Goal: Information Seeking & Learning: Learn about a topic

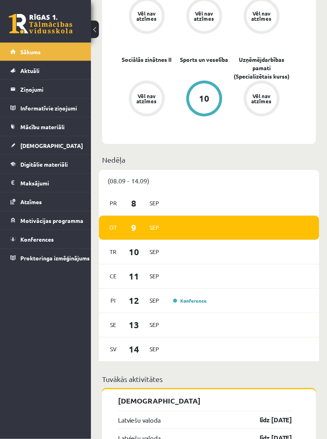
scroll to position [464, 0]
click at [35, 114] on legend "Informatīvie ziņojumi 0" at bounding box center [50, 108] width 61 height 18
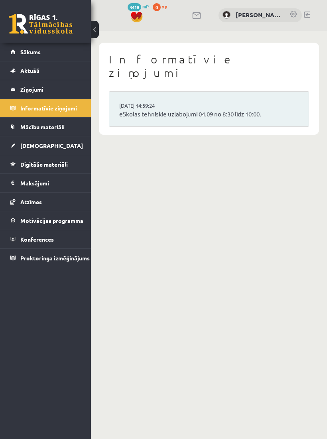
click at [33, 125] on span "Mācību materiāli" at bounding box center [42, 126] width 44 height 7
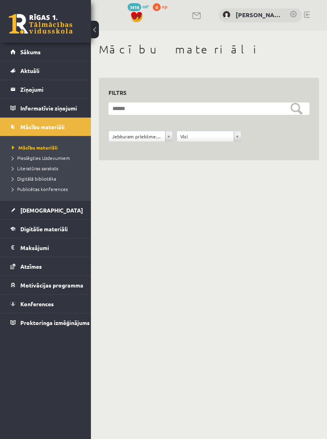
click at [14, 212] on link "[DEMOGRAPHIC_DATA]" at bounding box center [45, 210] width 71 height 18
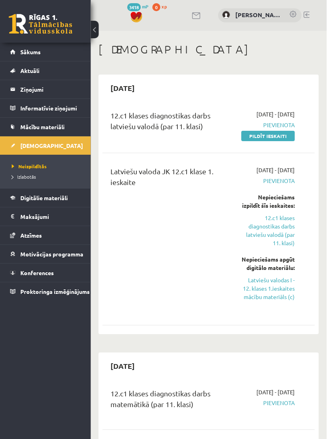
scroll to position [0, 45]
click at [295, 276] on link "Latviešu valodas I - 12. klases 1.ieskaites mācību materiāls (c)" at bounding box center [268, 288] width 53 height 25
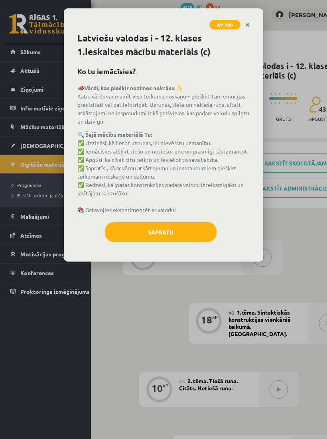
click at [211, 234] on button "Sapratu" at bounding box center [161, 232] width 112 height 20
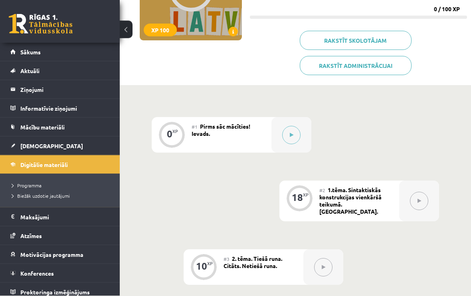
click at [292, 136] on icon at bounding box center [292, 135] width 4 height 5
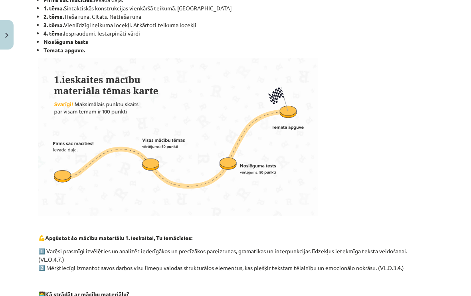
scroll to position [182, 0]
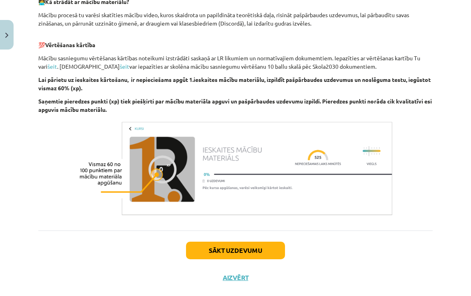
click at [277, 255] on button "Sākt uzdevumu" at bounding box center [235, 250] width 99 height 18
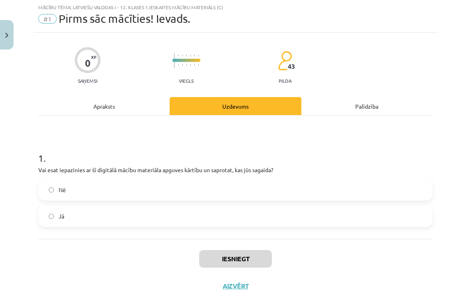
scroll to position [21, 0]
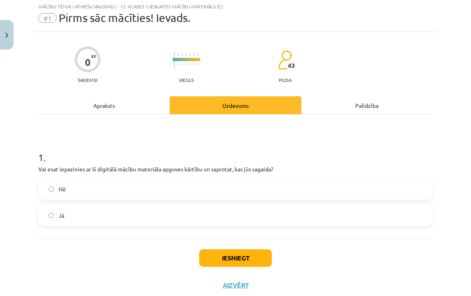
click at [249, 260] on button "Iesniegt" at bounding box center [235, 258] width 73 height 18
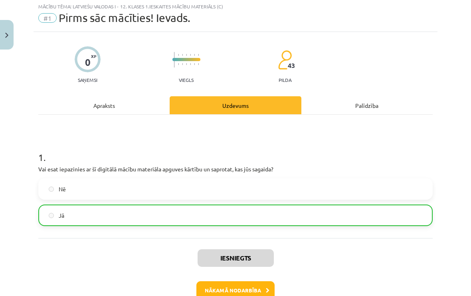
click at [263, 288] on button "Nākamā nodarbība" at bounding box center [235, 290] width 78 height 18
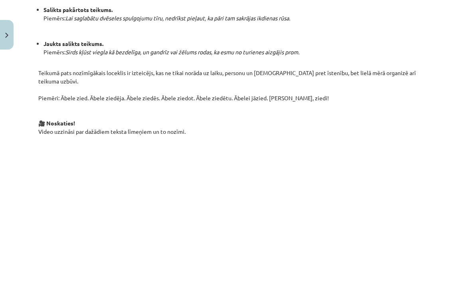
scroll to position [474, 0]
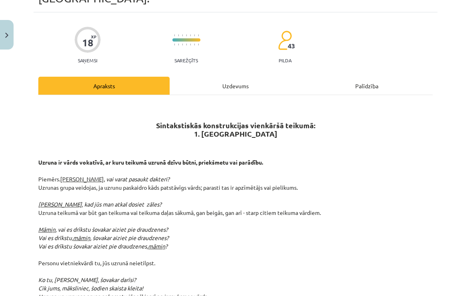
scroll to position [54, 0]
click at [252, 76] on div "Uzdevums" at bounding box center [235, 85] width 131 height 18
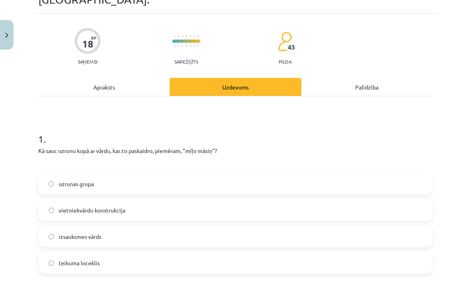
scroll to position [53, 0]
click at [292, 179] on label "uzrunas grupa" at bounding box center [235, 183] width 393 height 20
click at [136, 77] on div "Apraksts" at bounding box center [103, 86] width 131 height 18
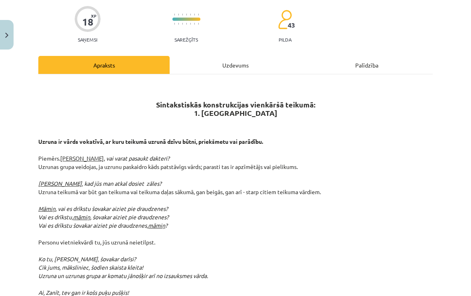
scroll to position [74, 0]
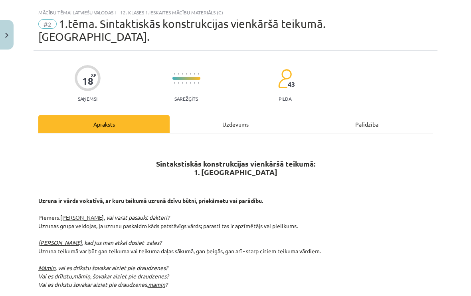
click at [234, 115] on div "Uzdevums" at bounding box center [235, 124] width 131 height 18
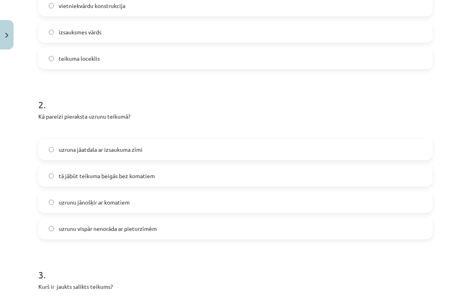
scroll to position [257, 0]
click at [130, 192] on label "uzrunu jānošķir ar komatiem" at bounding box center [235, 202] width 393 height 20
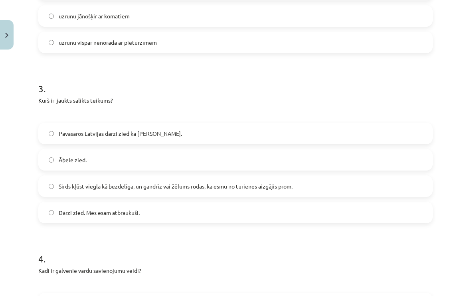
scroll to position [445, 0]
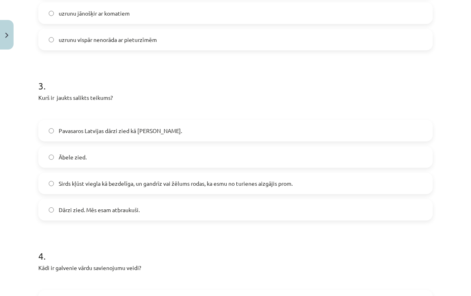
click at [297, 173] on label "Sirds kļūst viegla kā bezdelīga, un gandrīz vai žēlums rodas, ka esmu no turien…" at bounding box center [235, 183] width 393 height 20
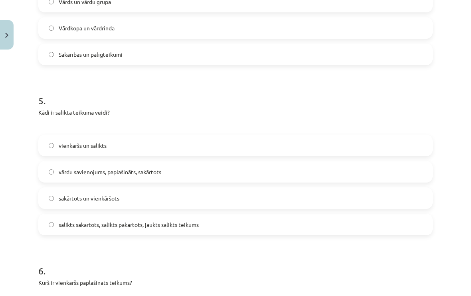
scroll to position [771, 0]
click at [151, 217] on label "salikts sakārtots, salikts pakārtots, jaukts salikts teikums" at bounding box center [235, 224] width 393 height 20
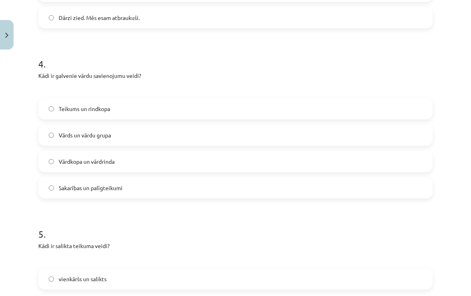
scroll to position [637, 0]
click at [146, 127] on label "Vārds un vārdu grupa" at bounding box center [235, 135] width 393 height 20
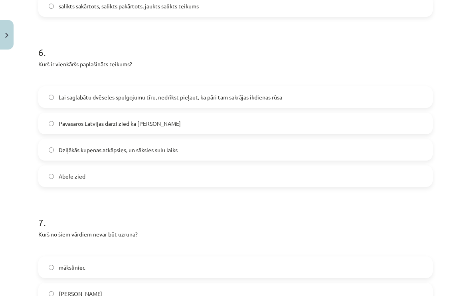
scroll to position [989, 0]
click at [174, 119] on span "Pavasaros Latvijas dārzi zied kā [PERSON_NAME]" at bounding box center [120, 123] width 122 height 8
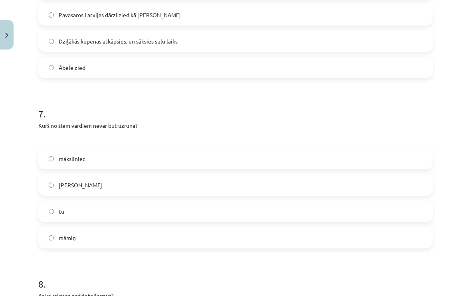
scroll to position [1097, 0]
click at [144, 201] on label "tu" at bounding box center [235, 211] width 393 height 20
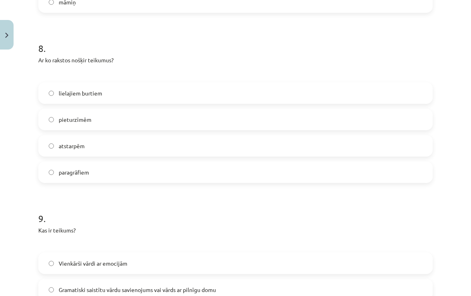
scroll to position [1333, 0]
click at [194, 109] on label "pieturzīmēm" at bounding box center [235, 119] width 393 height 20
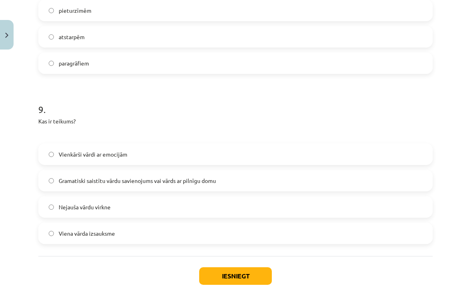
scroll to position [1442, 0]
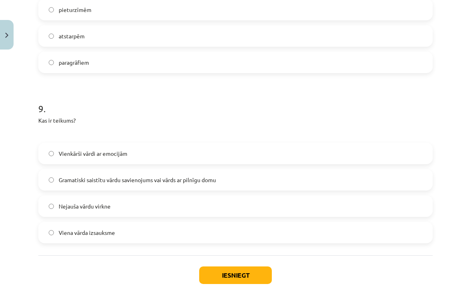
click at [203, 176] on span "Gramatiski saistītu vārdu savienojums vai vārds ar pilnīgu domu" at bounding box center [137, 180] width 157 height 8
click at [236, 266] on button "Iesniegt" at bounding box center [235, 275] width 73 height 18
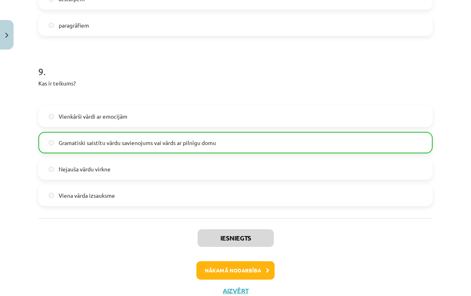
click at [258, 261] on button "Nākamā nodarbība" at bounding box center [235, 270] width 78 height 18
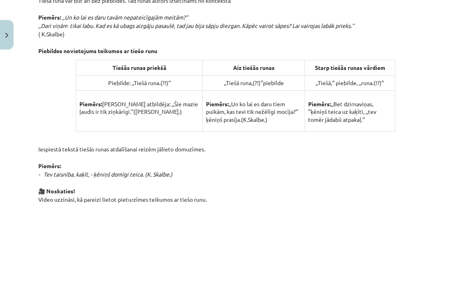
scroll to position [426, 0]
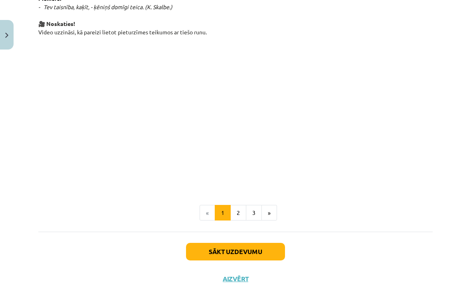
click at [260, 254] on button "Sākt uzdevumu" at bounding box center [235, 252] width 99 height 18
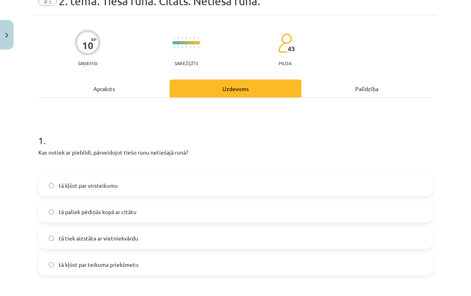
scroll to position [52, 0]
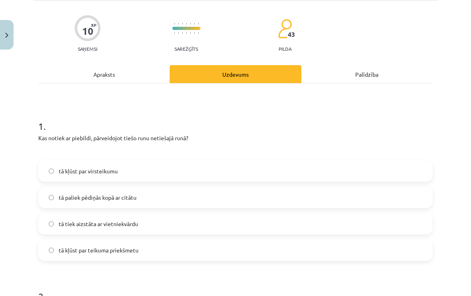
click at [145, 74] on div "Apraksts" at bounding box center [103, 74] width 131 height 18
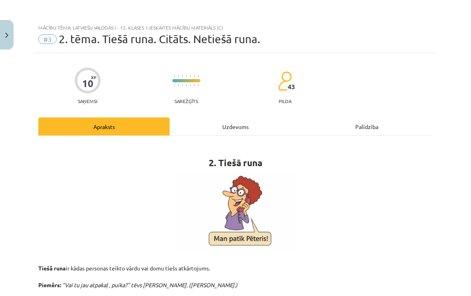
scroll to position [0, 0]
click at [235, 131] on div "Uzdevums" at bounding box center [235, 126] width 131 height 18
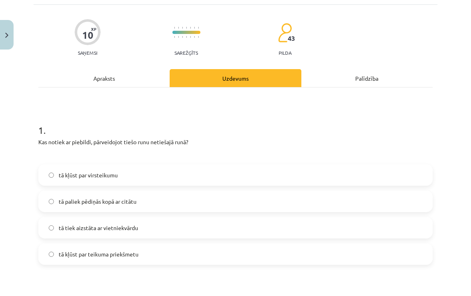
scroll to position [48, 0]
click at [156, 76] on div "Apraksts" at bounding box center [103, 78] width 131 height 18
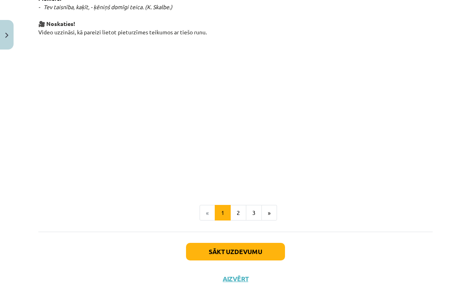
click at [237, 212] on button "2" at bounding box center [238, 213] width 16 height 16
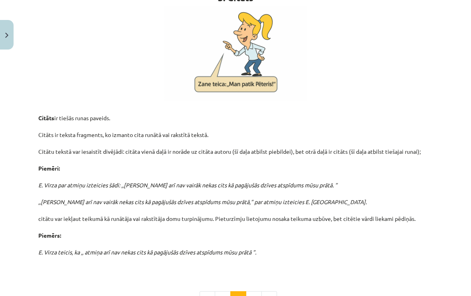
scroll to position [176, 0]
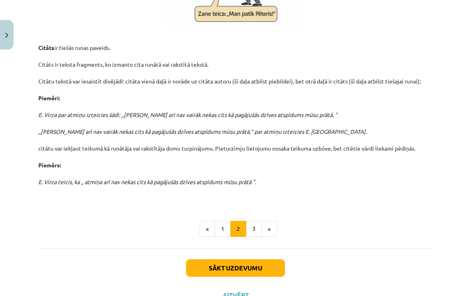
click at [254, 235] on button "3" at bounding box center [254, 229] width 16 height 16
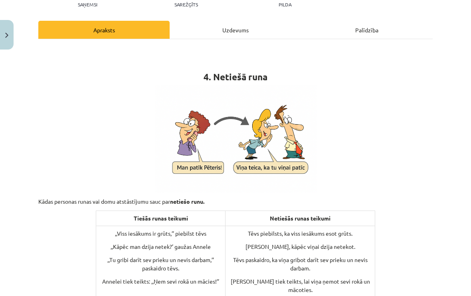
scroll to position [97, 0]
click at [244, 31] on div "Uzdevums" at bounding box center [235, 30] width 131 height 18
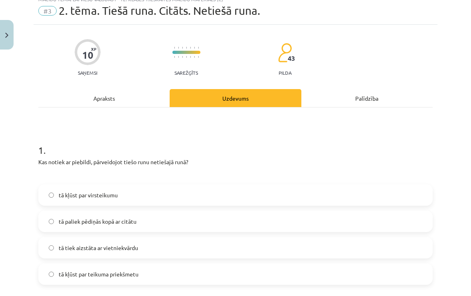
scroll to position [20, 0]
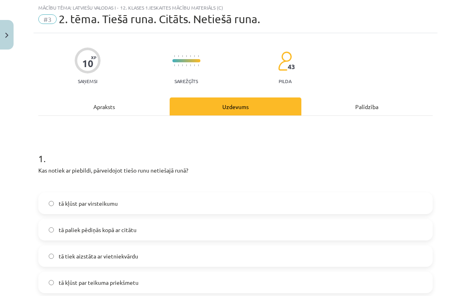
click at [145, 106] on div "Apraksts" at bounding box center [103, 106] width 131 height 18
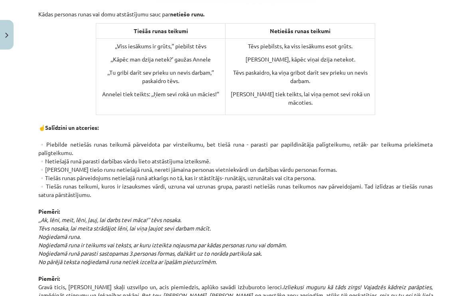
scroll to position [284, 0]
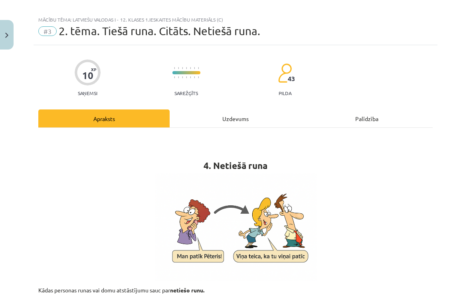
click at [227, 119] on div "Uzdevums" at bounding box center [235, 118] width 131 height 18
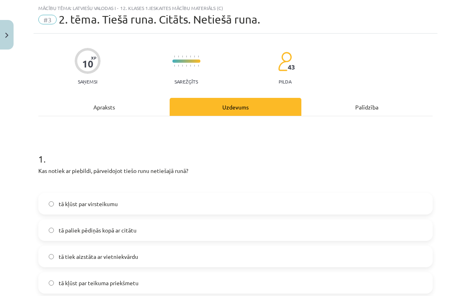
scroll to position [20, 0]
click at [187, 205] on label "tā kļūst par virsteikumu" at bounding box center [235, 203] width 393 height 20
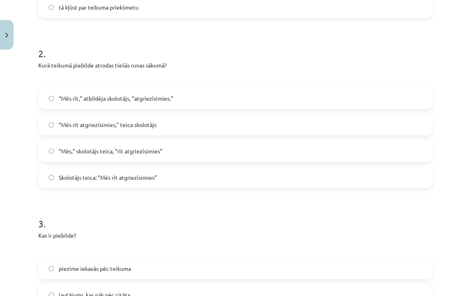
scroll to position [295, 0]
click at [146, 176] on span "Skolotājs teica: “Mēs rīt atgriezīsimies”" at bounding box center [108, 177] width 98 height 8
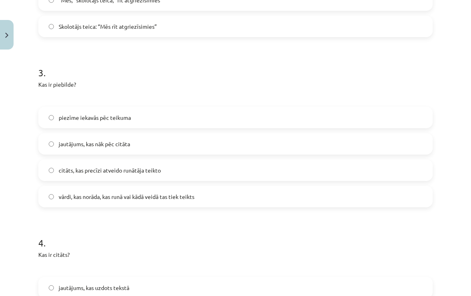
scroll to position [447, 0]
click at [213, 196] on label "vārdi, kas norāda, kas runā vai kādā veidā tas tiek teikts" at bounding box center [235, 195] width 393 height 20
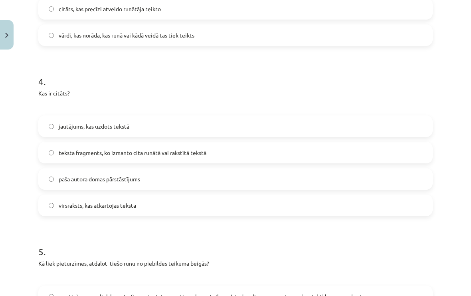
scroll to position [607, 0]
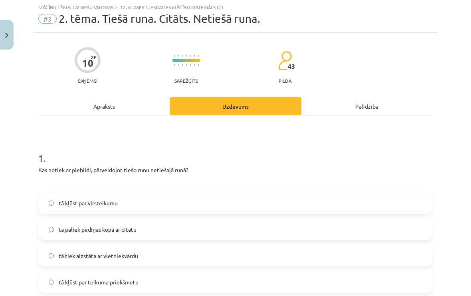
click at [129, 105] on div "Apraksts" at bounding box center [103, 106] width 131 height 18
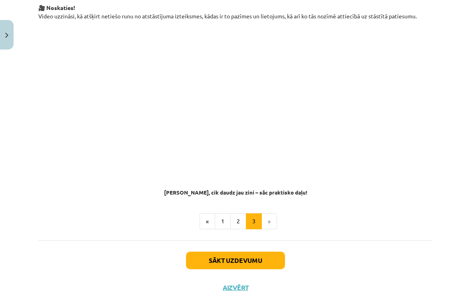
click at [237, 213] on button "2" at bounding box center [238, 221] width 16 height 16
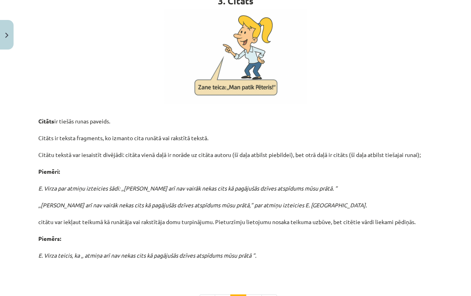
scroll to position [172, 0]
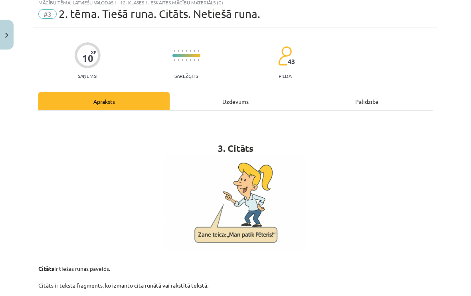
click at [241, 101] on div "Uzdevums" at bounding box center [235, 101] width 131 height 18
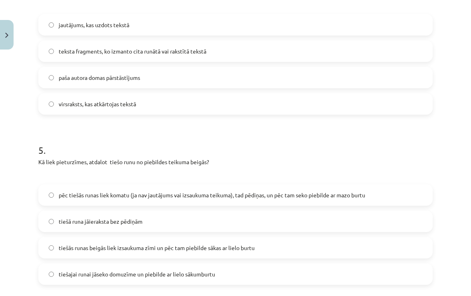
scroll to position [703, 0]
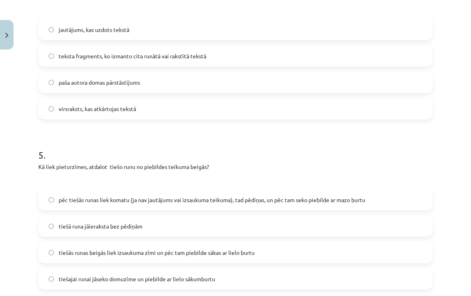
click at [216, 63] on label "teksta fragments, ko izmanto cita runātā vai rakstītā tekstā" at bounding box center [235, 56] width 393 height 20
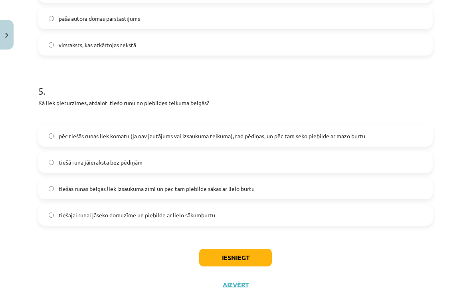
scroll to position [775, 0]
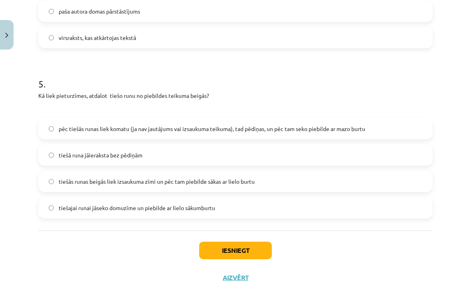
click at [257, 126] on span "pēc tiešās runas liek komatu (ja nav jautājums vai izsaukuma teikuma), tad pēdi…" at bounding box center [212, 128] width 306 height 8
click at [254, 249] on button "Iesniegt" at bounding box center [235, 250] width 73 height 18
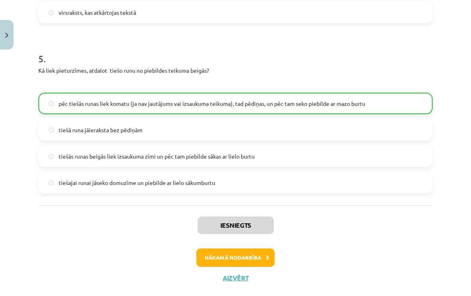
scroll to position [123, 0]
click at [252, 257] on button "Nākamā nodarbība" at bounding box center [235, 257] width 78 height 18
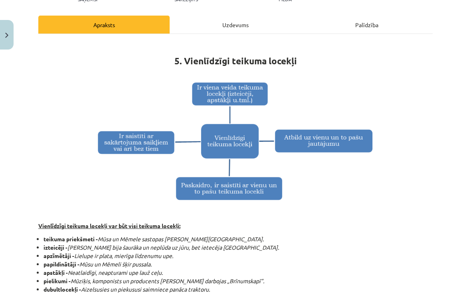
scroll to position [102, 0]
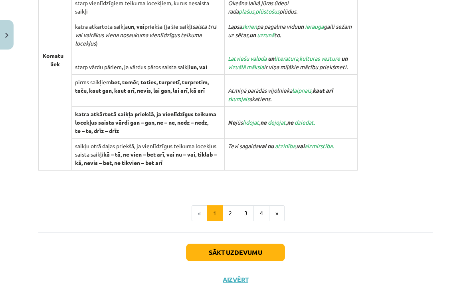
click at [232, 214] on button "2" at bounding box center [230, 213] width 16 height 16
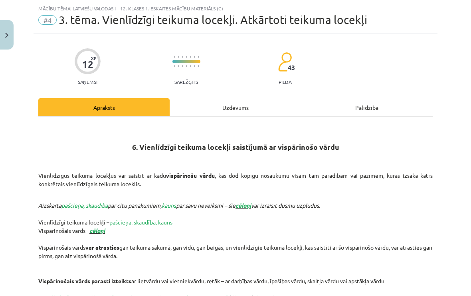
click at [247, 110] on div "Uzdevums" at bounding box center [235, 107] width 131 height 18
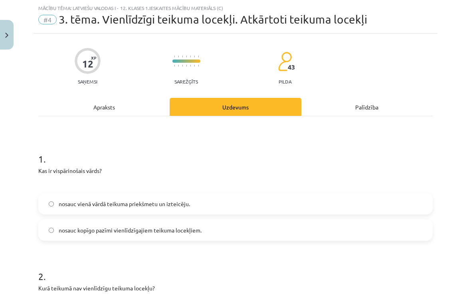
scroll to position [20, 0]
click at [202, 205] on label "nosauc vienā vārdā teikuma priekšmetu un izteicēju." at bounding box center [235, 203] width 393 height 20
click at [209, 231] on label "nosauc kopīgo pazīmi vienlīdzīgajiem teikuma locekļiem." at bounding box center [235, 229] width 393 height 20
click at [149, 105] on div "Apraksts" at bounding box center [103, 106] width 131 height 18
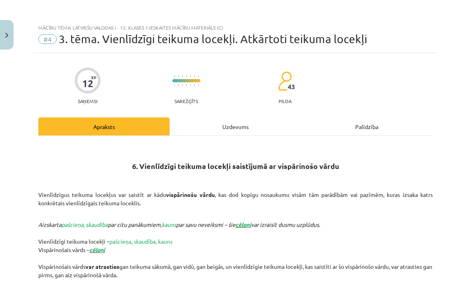
scroll to position [0, 0]
click at [228, 126] on div "Uzdevums" at bounding box center [235, 126] width 131 height 18
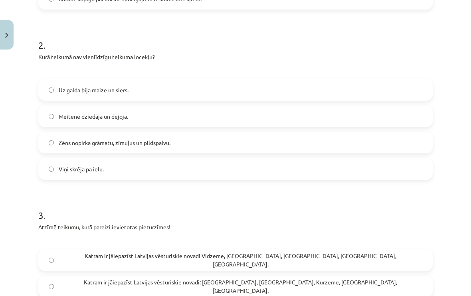
scroll to position [249, 0]
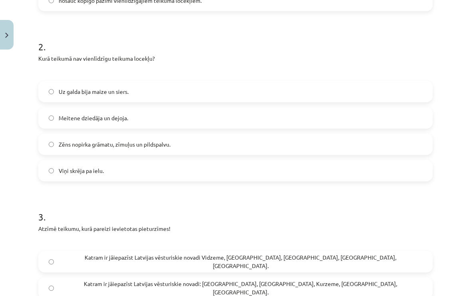
click at [163, 173] on label "Viņi skrēja pa ielu." at bounding box center [235, 170] width 393 height 20
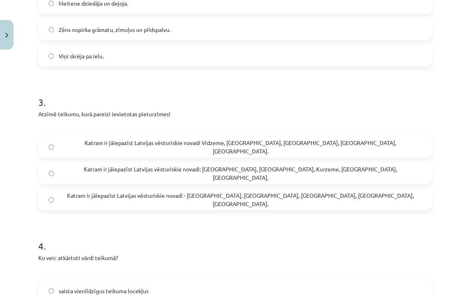
scroll to position [364, 0]
click at [241, 201] on span "Katram ir jāiepazīst Latvijas vēsturiskie novadi - [GEOGRAPHIC_DATA], [GEOGRAPH…" at bounding box center [241, 199] width 364 height 17
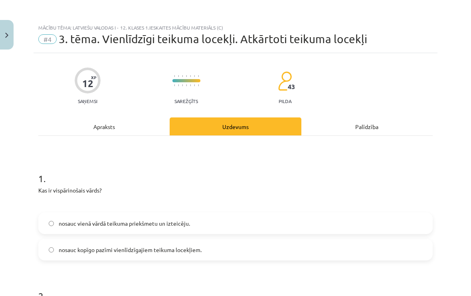
scroll to position [0, 0]
click at [153, 128] on div "Apraksts" at bounding box center [103, 126] width 131 height 18
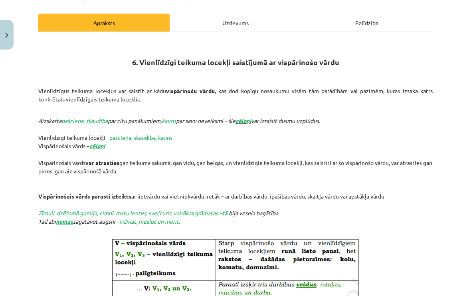
scroll to position [103, 0]
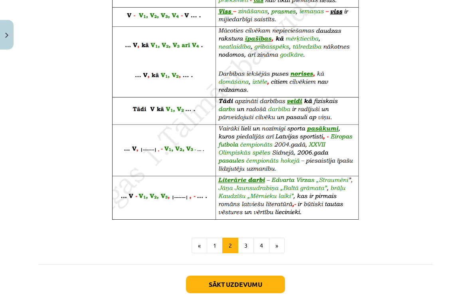
click at [245, 246] on button "3" at bounding box center [246, 245] width 16 height 16
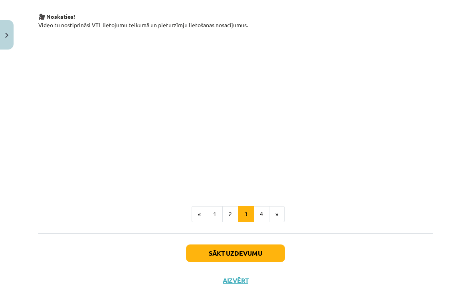
click at [261, 217] on button "4" at bounding box center [261, 214] width 16 height 16
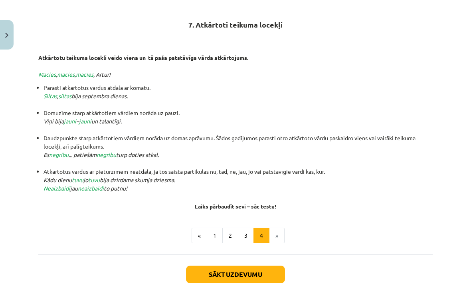
scroll to position [141, 0]
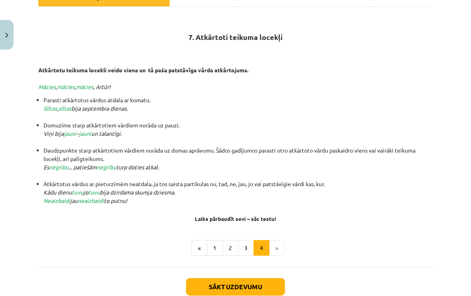
click at [231, 249] on button "2" at bounding box center [230, 248] width 16 height 16
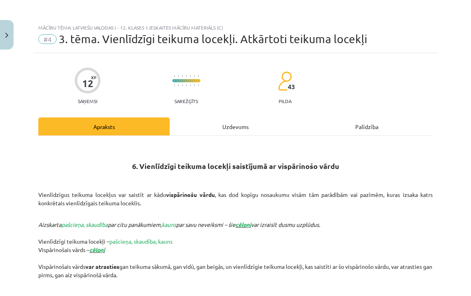
scroll to position [0, 0]
click at [263, 124] on div "Uzdevums" at bounding box center [235, 126] width 131 height 18
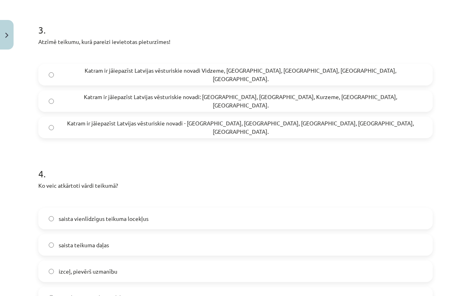
scroll to position [436, 0]
click at [297, 104] on label "Katram ir jāiepazīst Latvijas vēsturiskie novadi: [GEOGRAPHIC_DATA], [GEOGRAPHI…" at bounding box center [235, 101] width 393 height 20
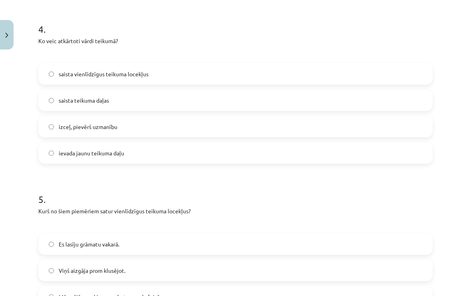
scroll to position [579, 0]
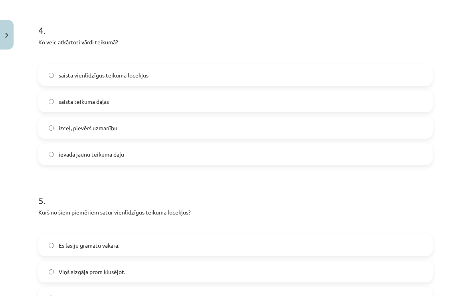
click at [228, 77] on label "saista vienlīdzīgus teikuma locekļus" at bounding box center [235, 75] width 393 height 20
click at [206, 135] on label "izceļ, pievērš uzmanību" at bounding box center [235, 128] width 393 height 20
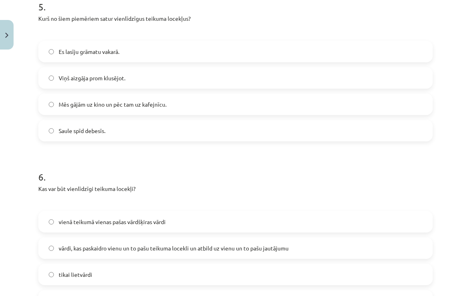
scroll to position [773, 0]
click at [142, 105] on span "Mēs gājām uz kino un pēc tam uz kafejnīcu." at bounding box center [113, 104] width 108 height 8
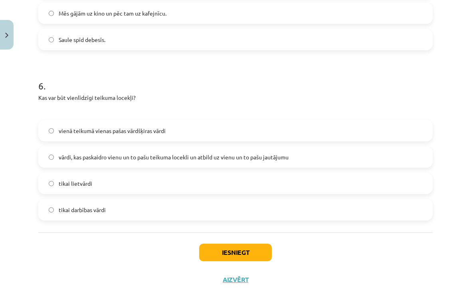
scroll to position [864, 0]
click at [327, 150] on label "vārdi, kas paskaidro vienu un to pašu teikuma locekli un atbild uz vienu un to …" at bounding box center [235, 156] width 393 height 20
click at [226, 259] on button "Iesniegt" at bounding box center [235, 252] width 73 height 18
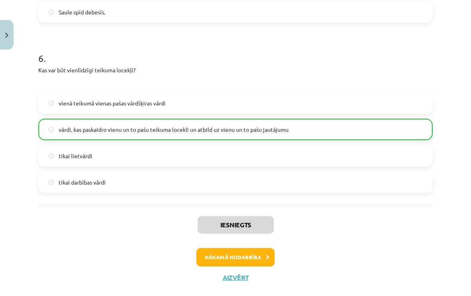
scroll to position [891, 0]
click at [258, 258] on button "Nākamā nodarbība" at bounding box center [235, 257] width 78 height 18
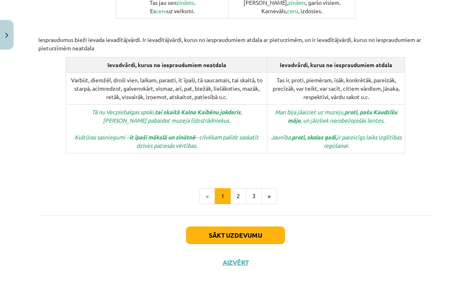
scroll to position [392, 0]
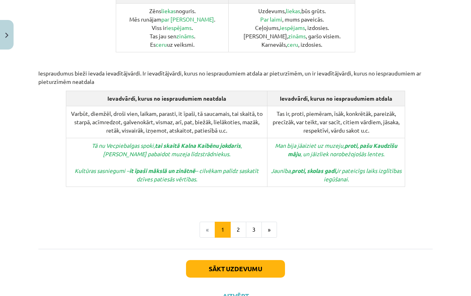
click at [241, 292] on button "Aizvērt" at bounding box center [235, 296] width 30 height 8
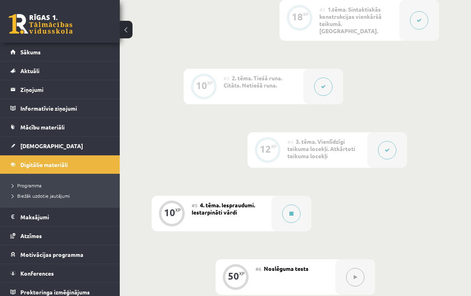
scroll to position [323, 0]
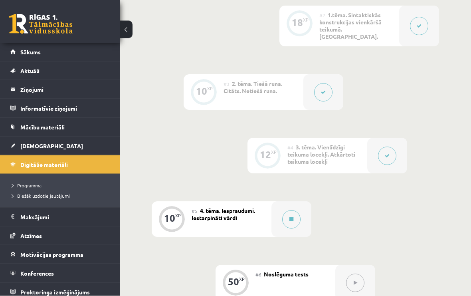
click at [231, 211] on span "4. tēma. Iespraudumi. Iestarpināti vārdi" at bounding box center [223, 214] width 63 height 14
click at [292, 217] on icon at bounding box center [291, 219] width 4 height 5
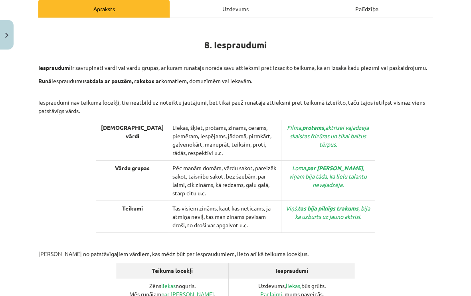
scroll to position [119, 0]
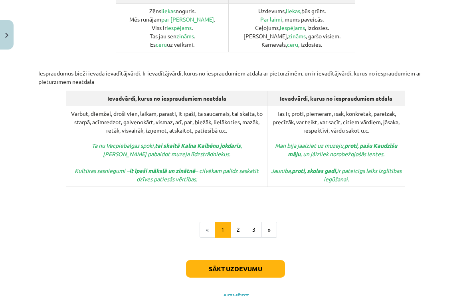
click at [242, 221] on button "2" at bounding box center [238, 229] width 16 height 16
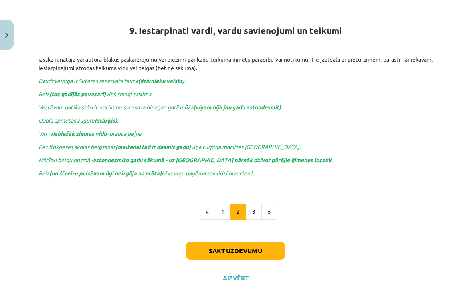
scroll to position [142, 0]
click at [327, 241] on div "Sākt uzdevumu Aizvērt" at bounding box center [235, 259] width 394 height 56
click at [258, 211] on button "3" at bounding box center [254, 212] width 16 height 16
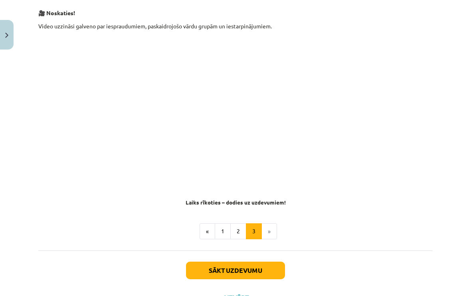
scroll to position [0, 0]
click at [239, 231] on button "2" at bounding box center [238, 231] width 16 height 16
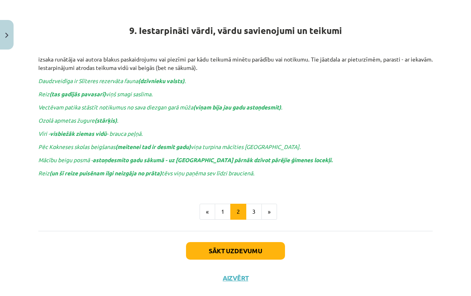
scroll to position [143, 0]
click at [327, 147] on div "Mācību tēma: Latviešu valodas i - 12. klases 1.ieskaites mācību materiāls (c) #…" at bounding box center [235, 148] width 471 height 296
click at [327, 280] on div "Mācību tēma: Latviešu valodas i - 12. klases 1.ieskaites mācību materiāls (c) #…" at bounding box center [235, 148] width 471 height 296
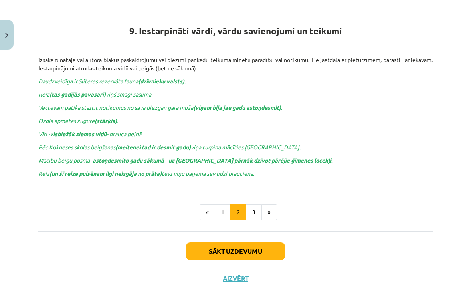
click at [255, 207] on button "3" at bounding box center [254, 212] width 16 height 16
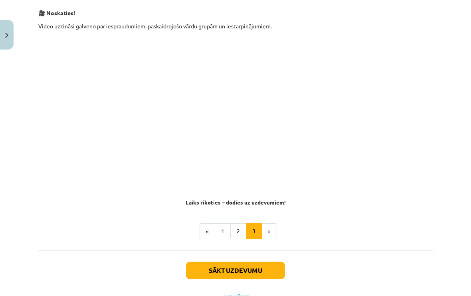
scroll to position [0, 0]
click at [262, 269] on button "Sākt uzdevumu" at bounding box center [235, 270] width 99 height 18
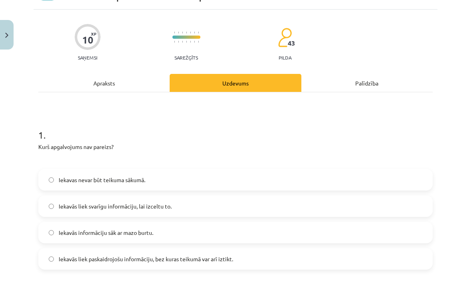
scroll to position [20, 0]
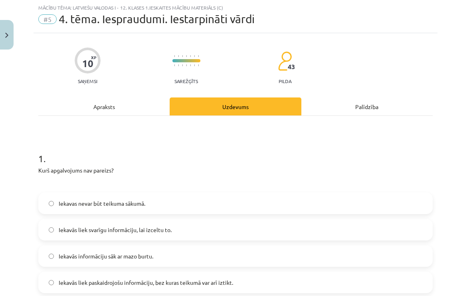
click at [277, 238] on label "Iekavās liek svarīgu informāciju, lai izceltu to." at bounding box center [235, 229] width 393 height 20
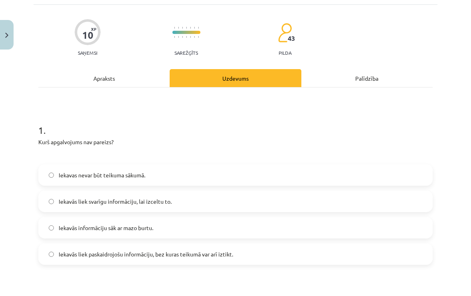
scroll to position [49, 0]
click at [327, 138] on p "Kurš apgalvojums nav pareizs?" at bounding box center [235, 141] width 394 height 8
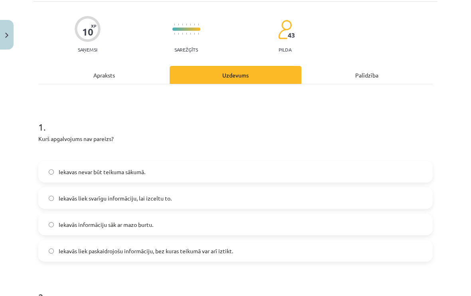
click at [327, 151] on p at bounding box center [235, 152] width 394 height 8
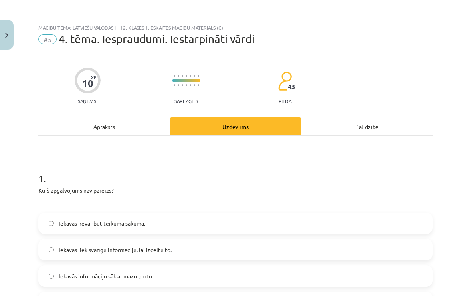
scroll to position [0, 0]
click at [140, 130] on div "Apraksts" at bounding box center [103, 126] width 131 height 18
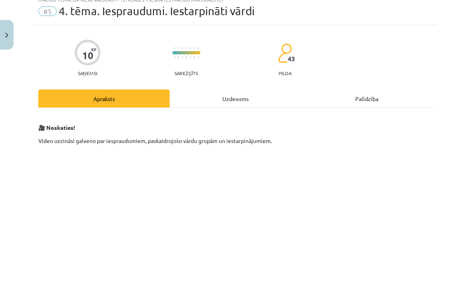
click at [241, 100] on div "Uzdevums" at bounding box center [235, 98] width 131 height 18
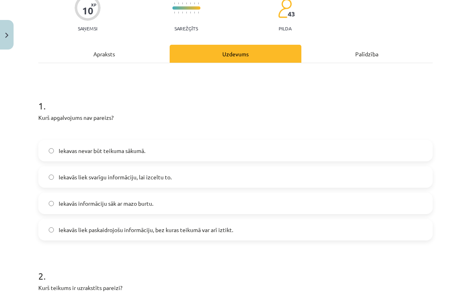
scroll to position [74, 0]
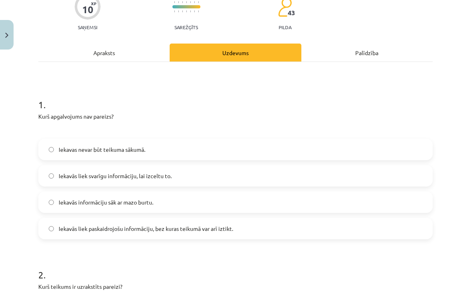
click at [83, 57] on div "Apraksts" at bounding box center [103, 52] width 131 height 18
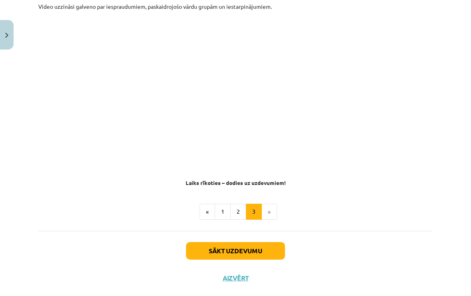
click at [225, 213] on button "1" at bounding box center [223, 212] width 16 height 16
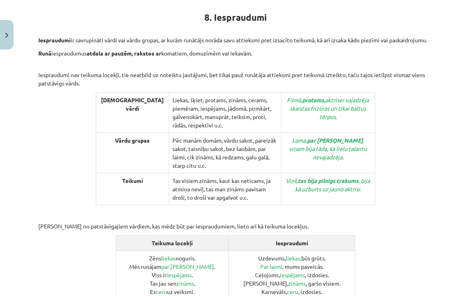
scroll to position [143, 0]
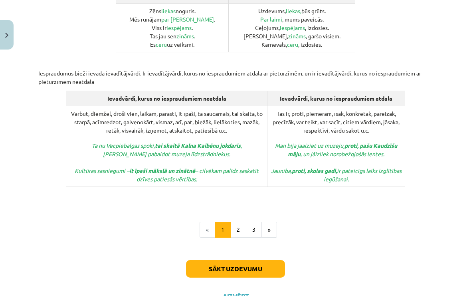
click at [238, 221] on button "2" at bounding box center [238, 229] width 16 height 16
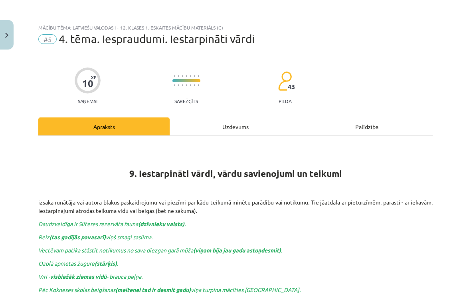
scroll to position [0, 0]
click at [186, 128] on div "Uzdevums" at bounding box center [235, 126] width 131 height 18
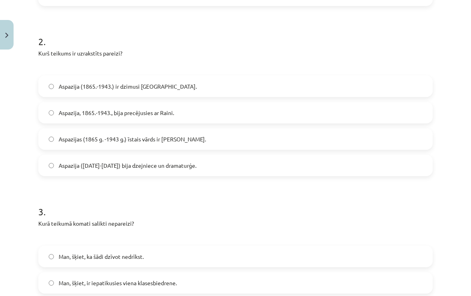
scroll to position [307, 0]
click at [62, 87] on span "Aspazija (1865.-1943.) ir dzimusi [GEOGRAPHIC_DATA]." at bounding box center [128, 86] width 138 height 8
click at [63, 144] on label "Aspazijas (1865 g. -1943 g.) īstais vārds ir [PERSON_NAME]." at bounding box center [235, 139] width 393 height 20
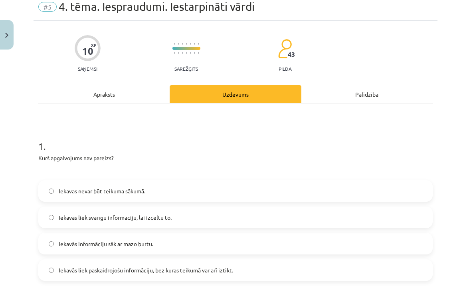
click at [67, 101] on div "Apraksts" at bounding box center [103, 94] width 131 height 18
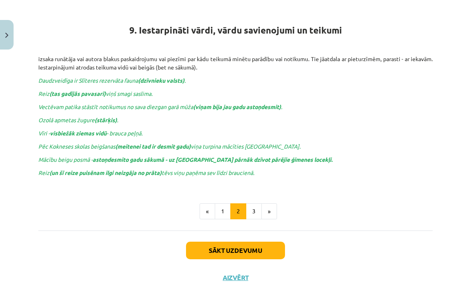
scroll to position [142, 0]
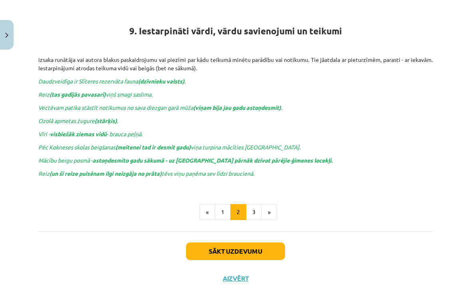
click at [255, 214] on button "3" at bounding box center [254, 212] width 16 height 16
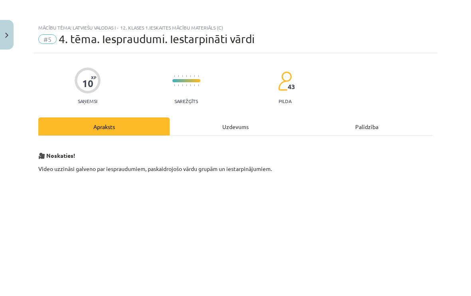
scroll to position [0, 0]
click at [196, 121] on div "Uzdevums" at bounding box center [235, 126] width 131 height 18
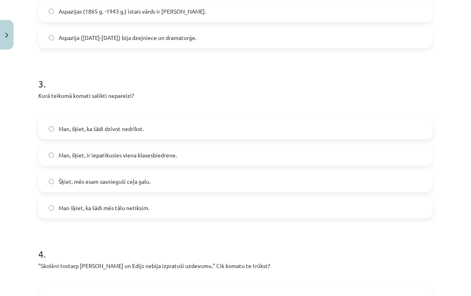
scroll to position [435, 0]
click at [50, 200] on label "Man šķiet, ka šādi mēs tālu netiksim." at bounding box center [235, 208] width 393 height 20
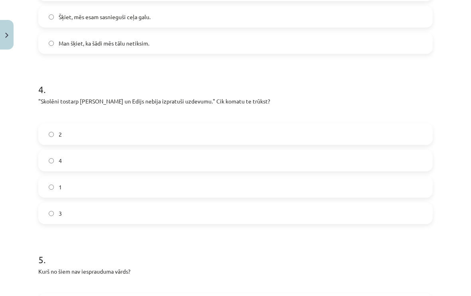
scroll to position [604, 0]
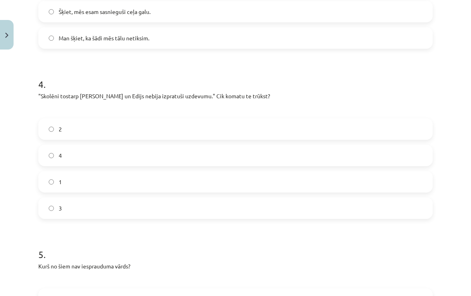
click at [49, 132] on label "2" at bounding box center [235, 129] width 393 height 20
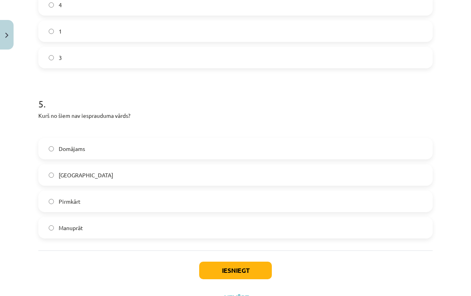
scroll to position [757, 0]
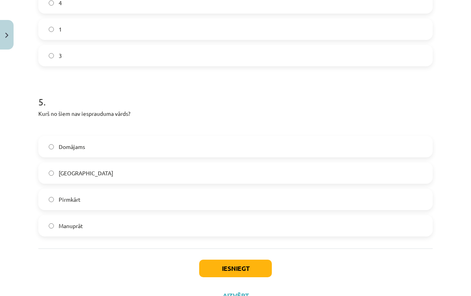
click at [255, 267] on button "Iesniegt" at bounding box center [235, 268] width 73 height 18
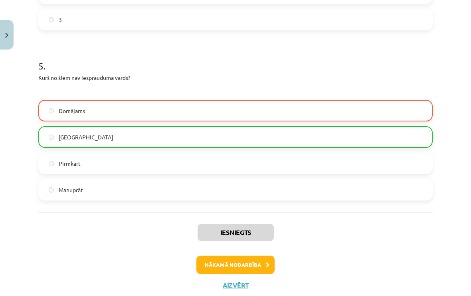
scroll to position [792, 0]
click at [263, 263] on button "Nākamā nodarbība" at bounding box center [235, 264] width 78 height 18
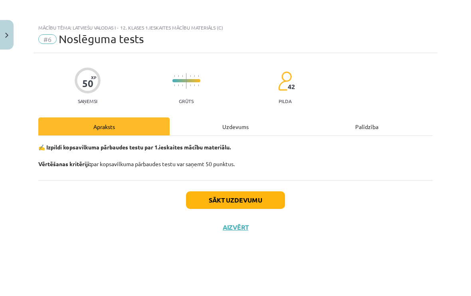
click at [265, 198] on button "Sākt uzdevumu" at bounding box center [235, 200] width 99 height 18
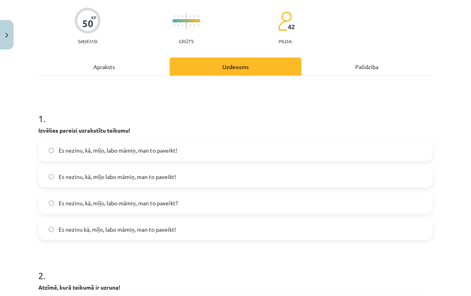
scroll to position [60, 0]
click at [52, 193] on label "Es nezinu, kā, mīļo, labo māmiņ, man to paveikt?" at bounding box center [235, 203] width 393 height 20
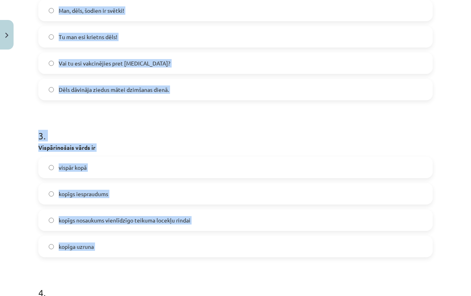
scroll to position [356, 0]
copy form "Izvēlies pareizi uzrakstītu teikumu! Es nezinu, kā, mīļo, labo māmiņ, man to pa…"
click at [327, 273] on h1 "4 ." at bounding box center [235, 285] width 394 height 25
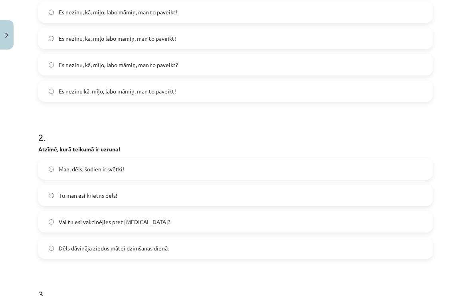
scroll to position [178, 0]
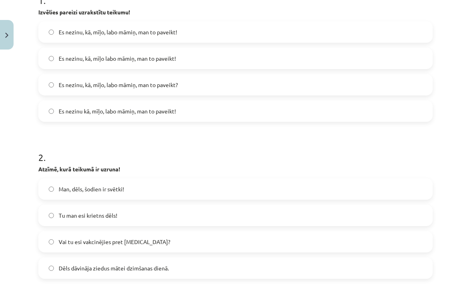
click at [327, 179] on label "Man, dēls, šodien ir svētki!" at bounding box center [235, 189] width 393 height 20
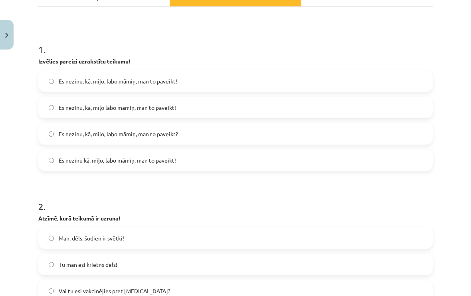
scroll to position [125, 0]
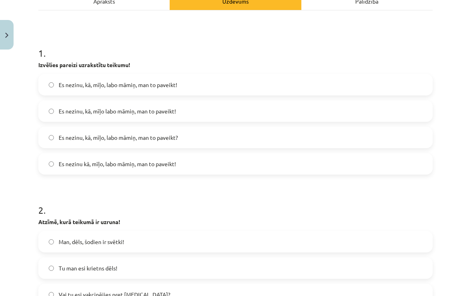
click at [327, 158] on label "Es nezinu kā, mīļo, labo māmiņ, man to paveikt!" at bounding box center [235, 164] width 393 height 20
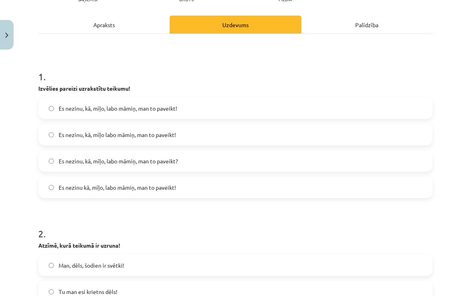
scroll to position [100, 0]
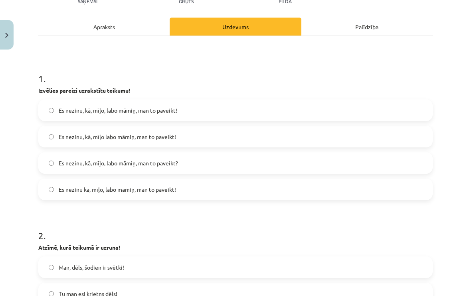
click at [327, 136] on div "Es nezinu, kā, mīļo, labo māmiņ, man to paveikt! Es nezinu, kā, mīļo labo māmiņ…" at bounding box center [235, 149] width 394 height 101
click at [327, 131] on label "Es nezinu, kā, mīļo labo māmiņ, man to paveikt!" at bounding box center [235, 136] width 393 height 20
click at [327, 100] on label "Es nezinu, kā, mīļo, labo māmiņ, man to paveikt!" at bounding box center [235, 110] width 393 height 20
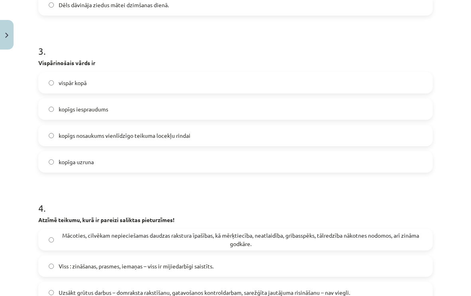
scroll to position [441, 0]
click at [327, 125] on label "kopīgs nosaukums vienlīdzīgo teikuma locekļu rindai" at bounding box center [235, 135] width 393 height 20
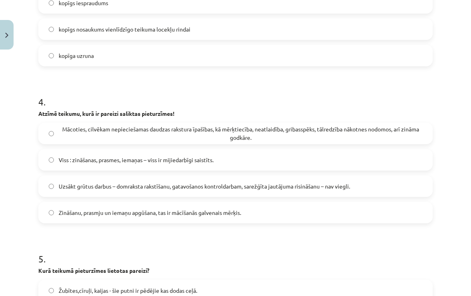
scroll to position [553, 0]
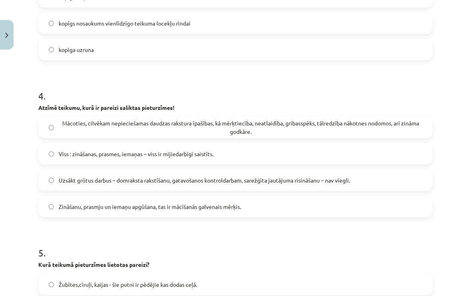
click at [42, 104] on strong "Atzīmē teikumu, kurā ir pareizi saliktas pieturzīmes!" at bounding box center [106, 107] width 136 height 7
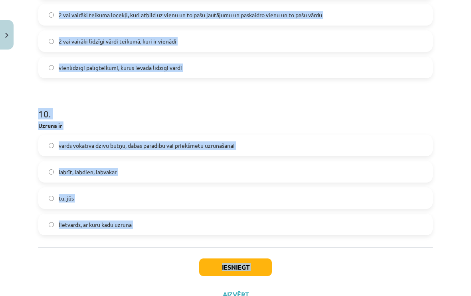
scroll to position [1477, 0]
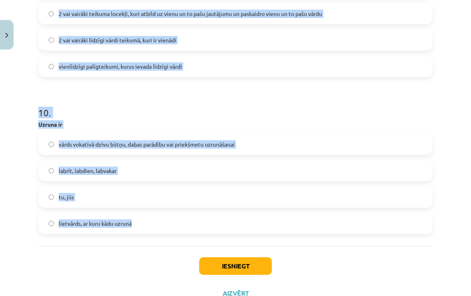
copy form "Loremi dolorsi, amet co adipisc elitsedd eiusmodtemp! Incididu, utlabore etdolo…"
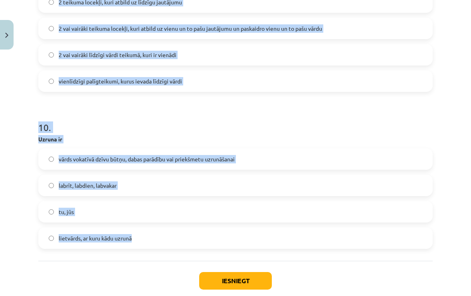
click at [327, 261] on div "Iesniegt Aizvērt" at bounding box center [235, 289] width 394 height 56
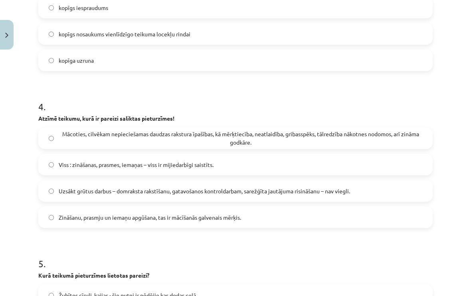
scroll to position [543, 0]
click at [67, 186] on span "Uzsākt grūtus darbus – domraksta rakstīšanu, gatavošanos kontroldarbam, sarežģī…" at bounding box center [204, 190] width 291 height 8
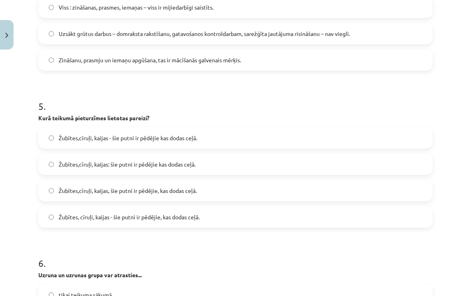
scroll to position [701, 0]
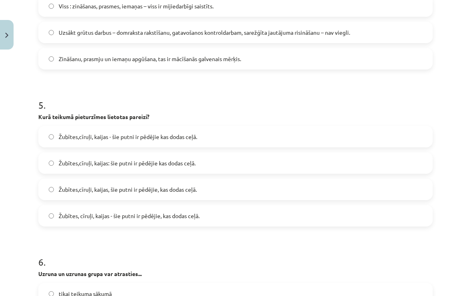
click at [104, 132] on span "Žubītes,cīruļi, kaijas - šie putni ir pēdējie kas dodas ceļā." at bounding box center [128, 136] width 138 height 8
click at [327, 205] on label "Žubītes, cīruļi, kaijas - šie putni ir pēdējie, kas dodas ceļā." at bounding box center [235, 215] width 393 height 20
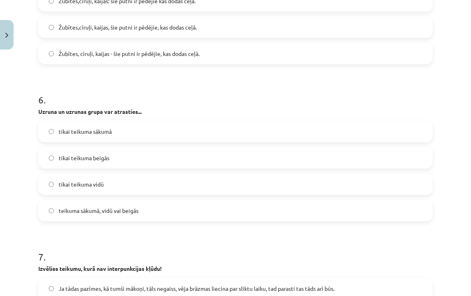
scroll to position [874, 0]
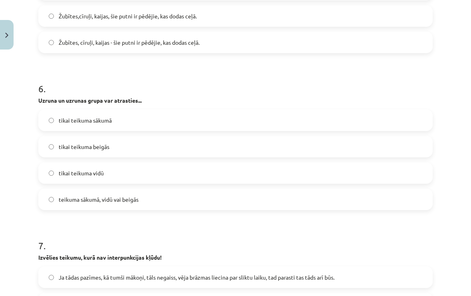
click at [44, 189] on label "teikuma sākumā, vidū vai beigās" at bounding box center [235, 199] width 393 height 20
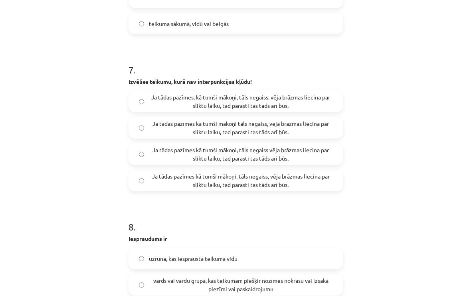
scroll to position [375, 0]
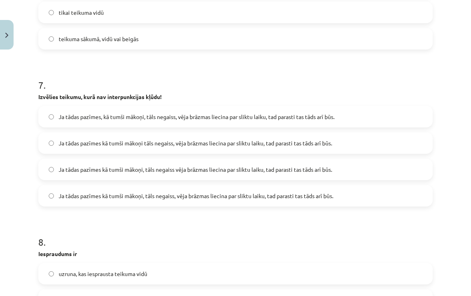
click at [68, 139] on span "Ja tādas pazīmes kā tumši mākoņi tāls negaiss, vēja brāzmas liecina par sliktu …" at bounding box center [195, 143] width 273 height 8
click at [327, 159] on label "Ja tādas pazīmes kā tumši mākoņi, tāls negaiss vēja brāzmas liecina par sliktu …" at bounding box center [235, 169] width 393 height 20
click at [63, 133] on label "Ja tādas pazīmes kā tumši mākoņi tāls negaiss, vēja brāzmas liecina par sliktu …" at bounding box center [235, 143] width 393 height 20
click at [67, 192] on span "Ja tādas pazīmes kā tumši mākoņi, tāls negaiss, vēja brāzmas liecina par sliktu…" at bounding box center [196, 196] width 275 height 8
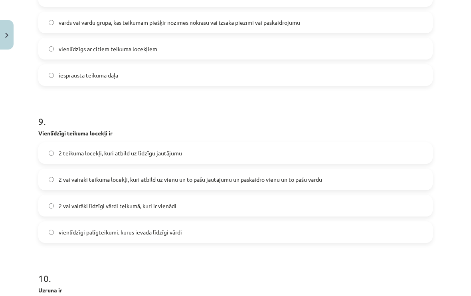
scroll to position [1312, 0]
click at [60, 174] on span "2 vai vairāki teikuma locekļi, kuri atbild uz vienu un to pašu jautājumu un pas…" at bounding box center [190, 178] width 263 height 8
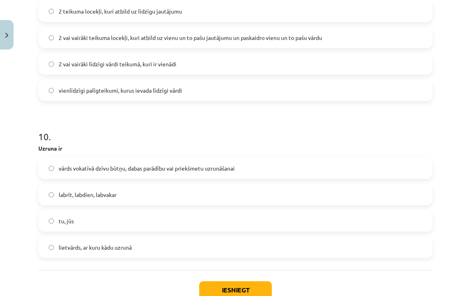
scroll to position [1455, 0]
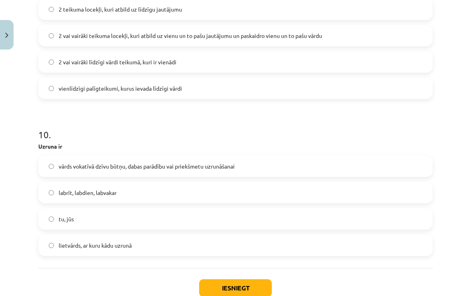
click at [261, 279] on button "Iesniegt" at bounding box center [235, 288] width 73 height 18
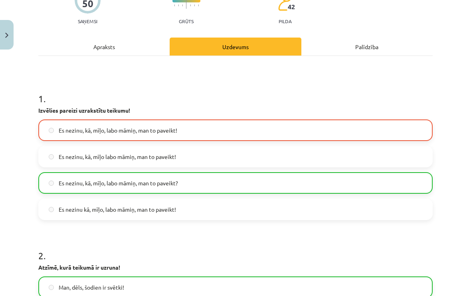
scroll to position [80, 0]
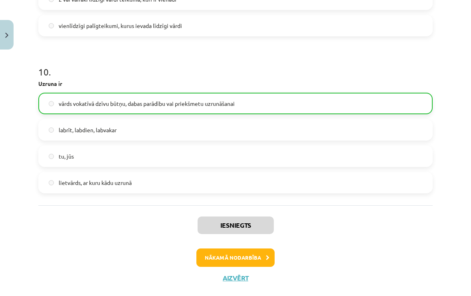
click at [261, 248] on button "Nākamā nodarbība" at bounding box center [235, 257] width 78 height 18
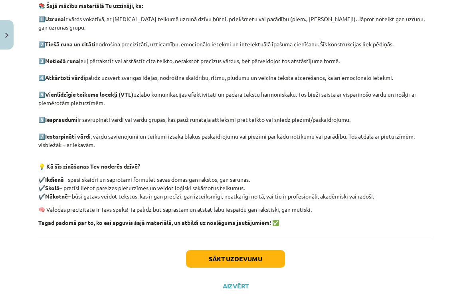
click at [256, 250] on button "Sākt uzdevumu" at bounding box center [235, 259] width 99 height 18
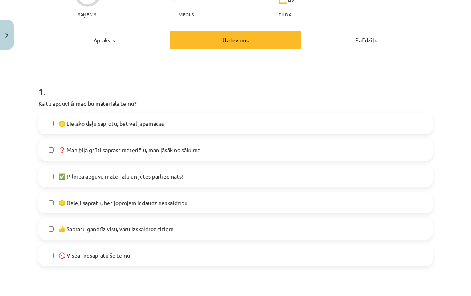
scroll to position [87, 0]
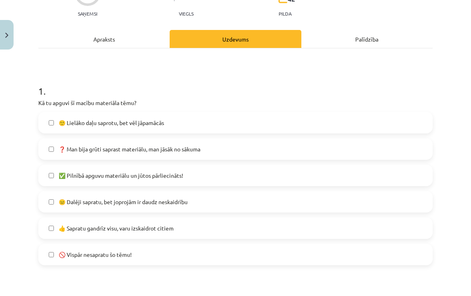
click at [48, 124] on label "🙂 Lielāko daļu saprotu, bet vēl jāpamācās" at bounding box center [235, 123] width 393 height 20
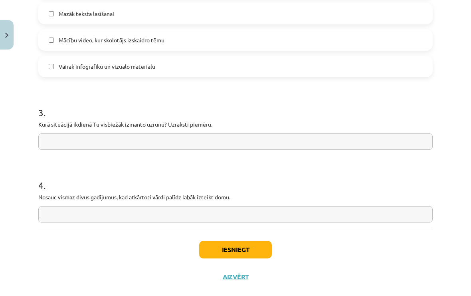
scroll to position [624, 0]
click at [43, 137] on input "text" at bounding box center [235, 142] width 394 height 16
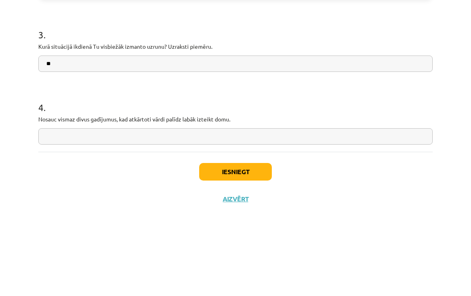
type input "*"
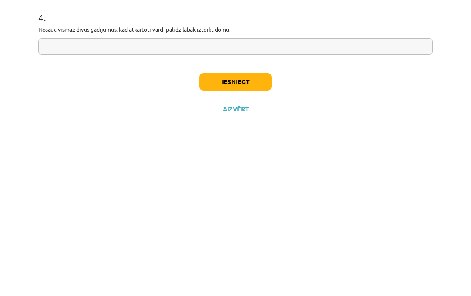
type input "**********"
click at [49, 207] on input "text" at bounding box center [235, 215] width 394 height 16
type input "*"
type input "**********"
click at [251, 241] on button "Iesniegt" at bounding box center [235, 250] width 73 height 18
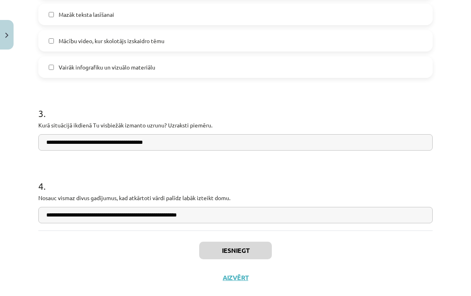
scroll to position [500, 0]
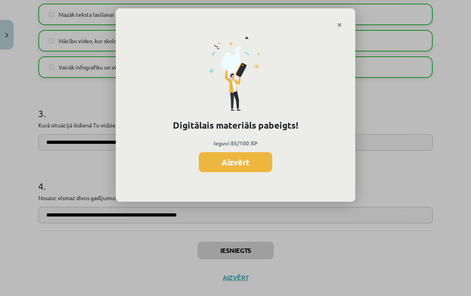
click at [256, 160] on button "Aizvērt" at bounding box center [235, 162] width 73 height 20
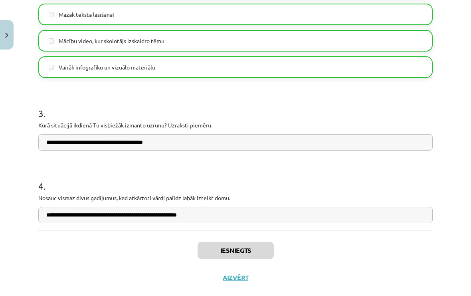
click at [244, 277] on button "Aizvērt" at bounding box center [235, 277] width 30 height 8
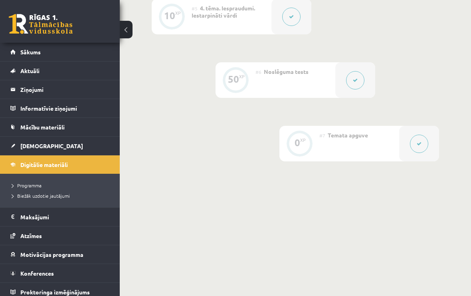
click at [27, 20] on link at bounding box center [41, 24] width 64 height 20
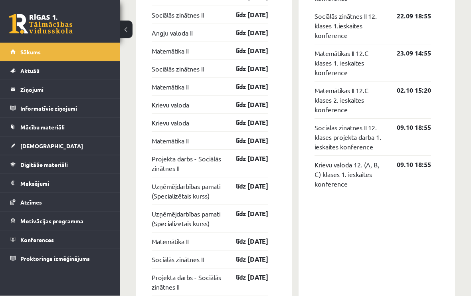
scroll to position [734, 0]
